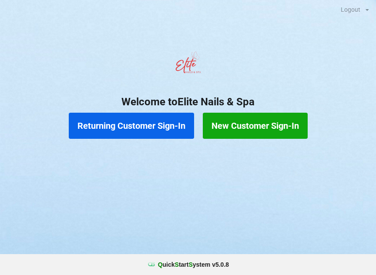
scroll to position [7, 0]
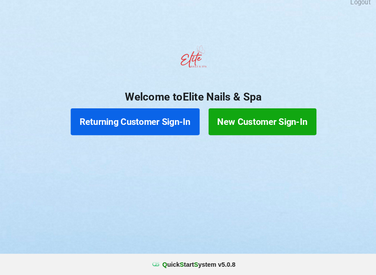
click at [146, 116] on button "Returning Customer Sign-In" at bounding box center [131, 126] width 125 height 26
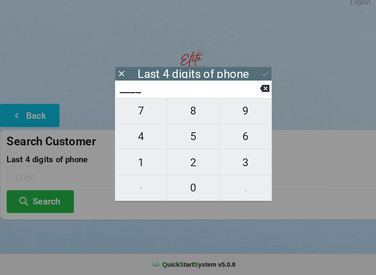
click at [190, 131] on span "5" at bounding box center [188, 140] width 50 height 18
type input "5___"
click at [241, 131] on span "6" at bounding box center [238, 140] width 51 height 18
type input "56__"
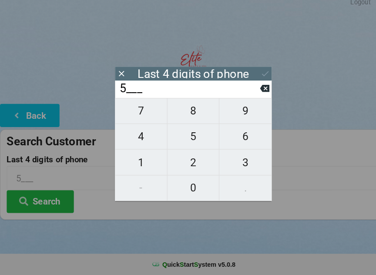
type input "56__"
click at [146, 163] on span "1" at bounding box center [137, 165] width 50 height 18
type input "561_"
click at [236, 110] on span "9" at bounding box center [238, 115] width 51 height 18
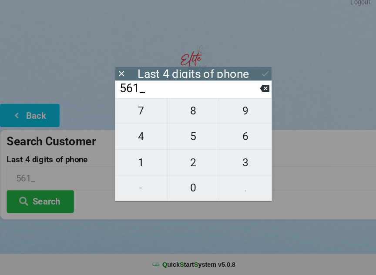
type input "5619"
click at [257, 90] on icon at bounding box center [257, 93] width 9 height 7
click at [245, 158] on span "3" at bounding box center [238, 165] width 51 height 18
type input "5613"
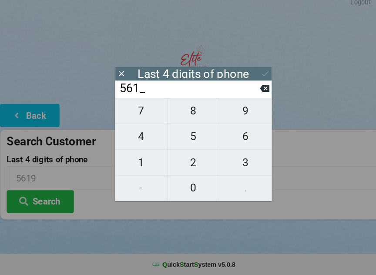
type input "5613"
click at [256, 74] on icon at bounding box center [257, 78] width 9 height 9
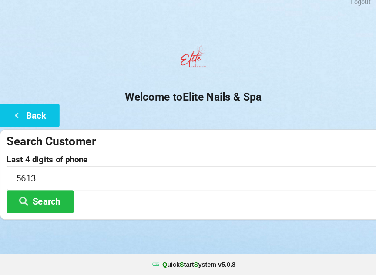
click at [49, 193] on button "Search" at bounding box center [39, 203] width 65 height 22
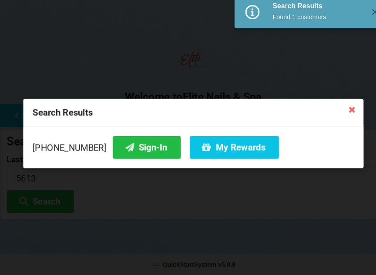
click at [126, 140] on button "Sign-In" at bounding box center [143, 151] width 66 height 22
